Goal: Task Accomplishment & Management: Manage account settings

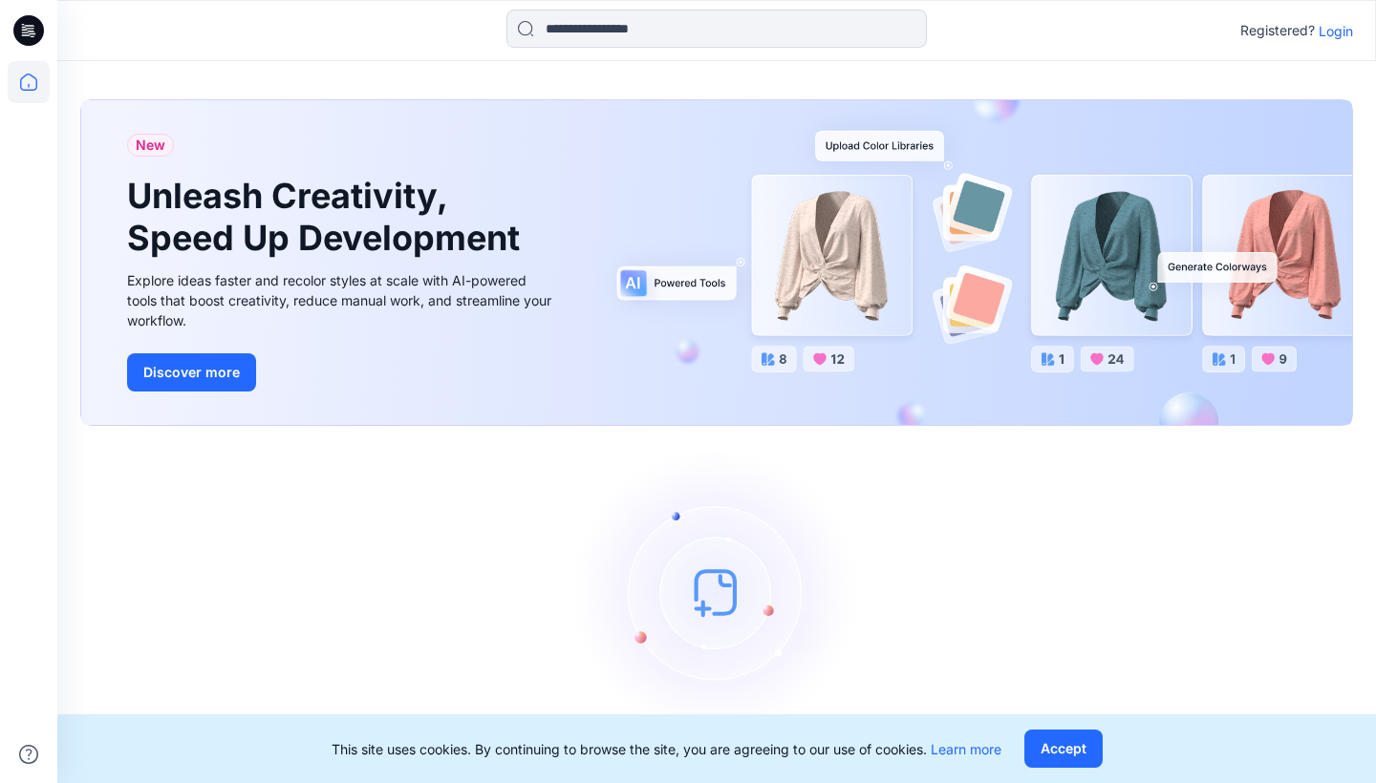
click at [1338, 32] on p "Login" at bounding box center [1335, 31] width 34 height 20
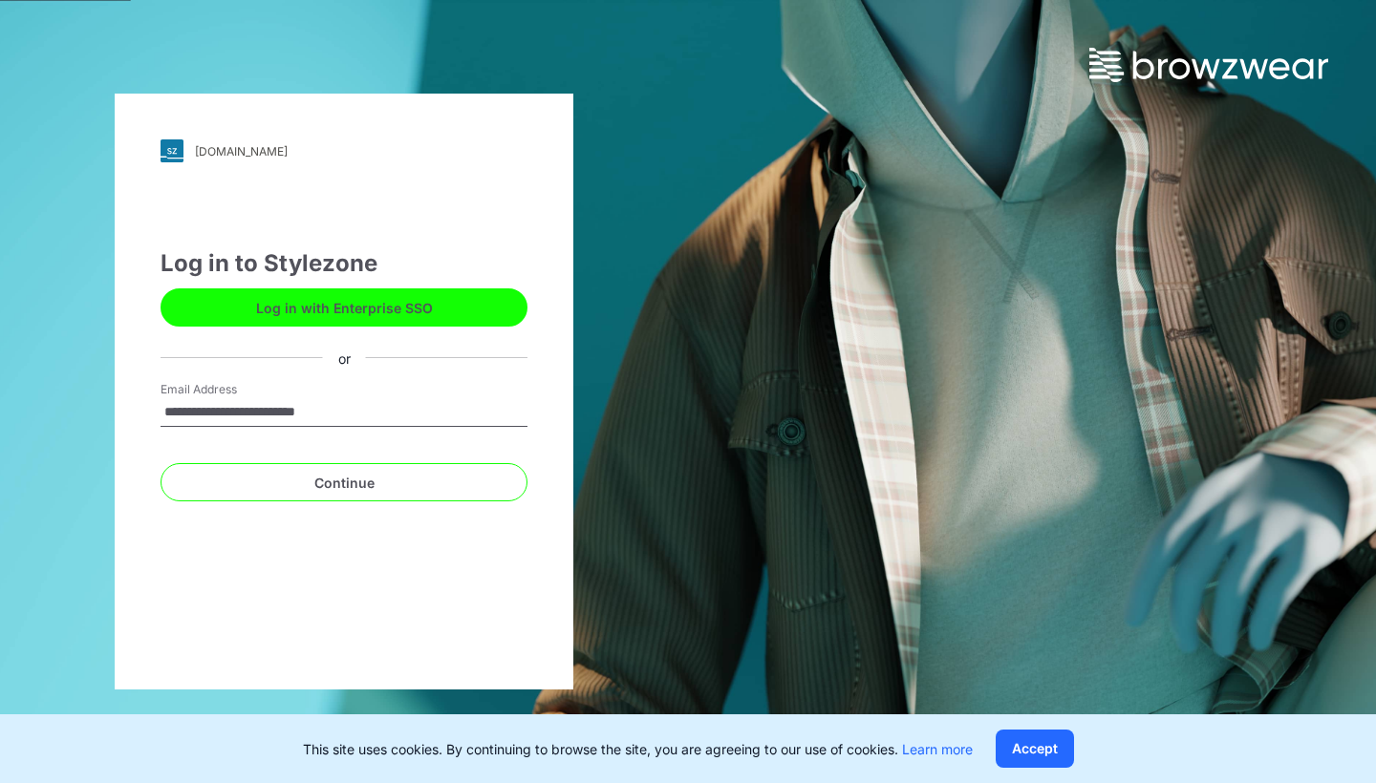
click at [344, 482] on button "Continue" at bounding box center [343, 482] width 367 height 38
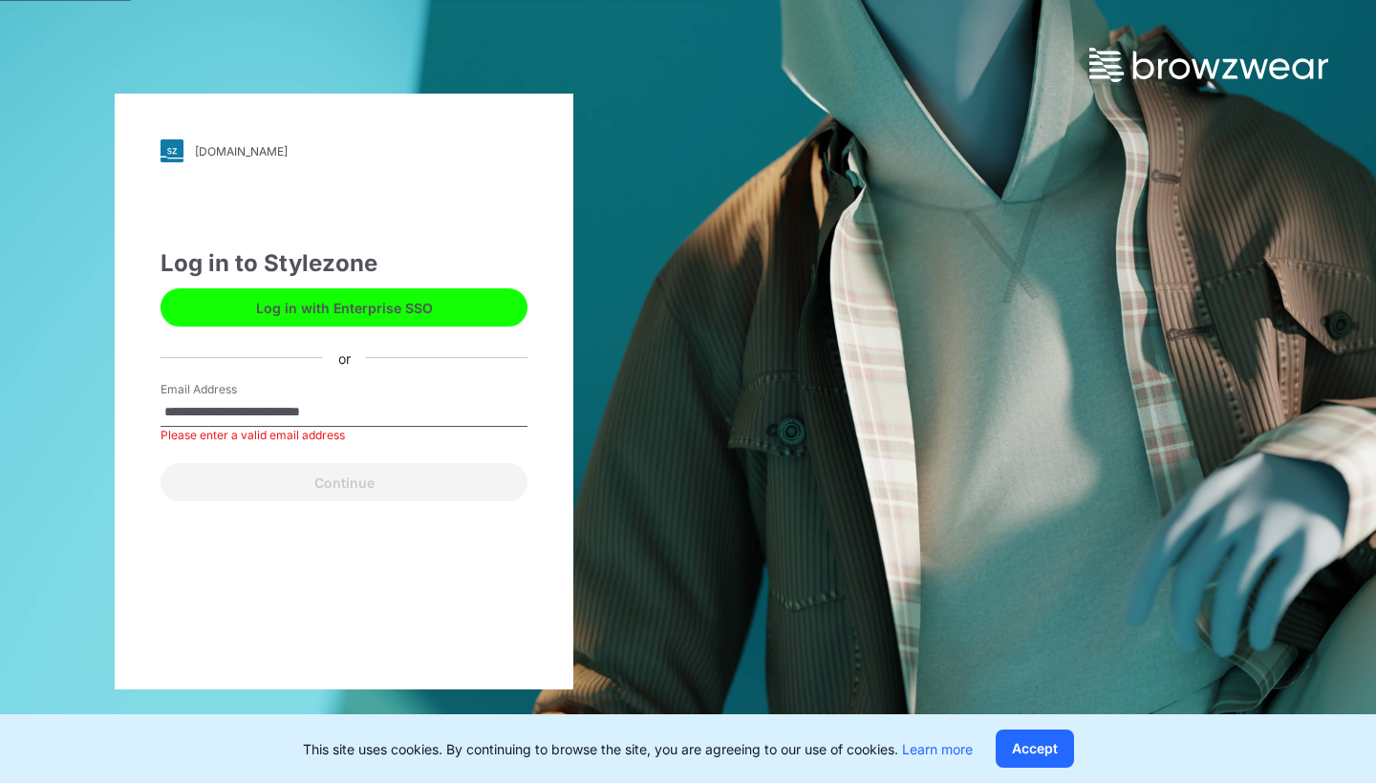
type input "**********"
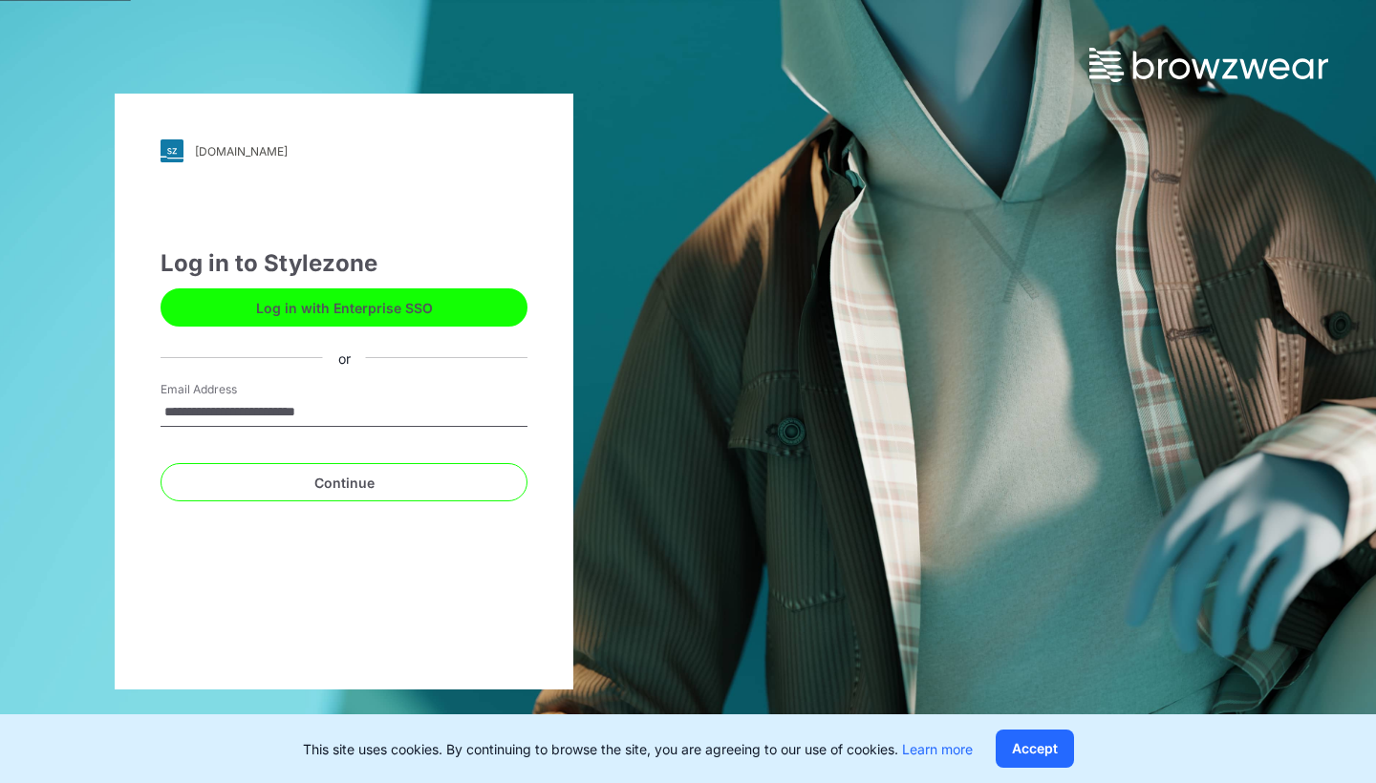
click at [344, 482] on button "Continue" at bounding box center [343, 482] width 367 height 38
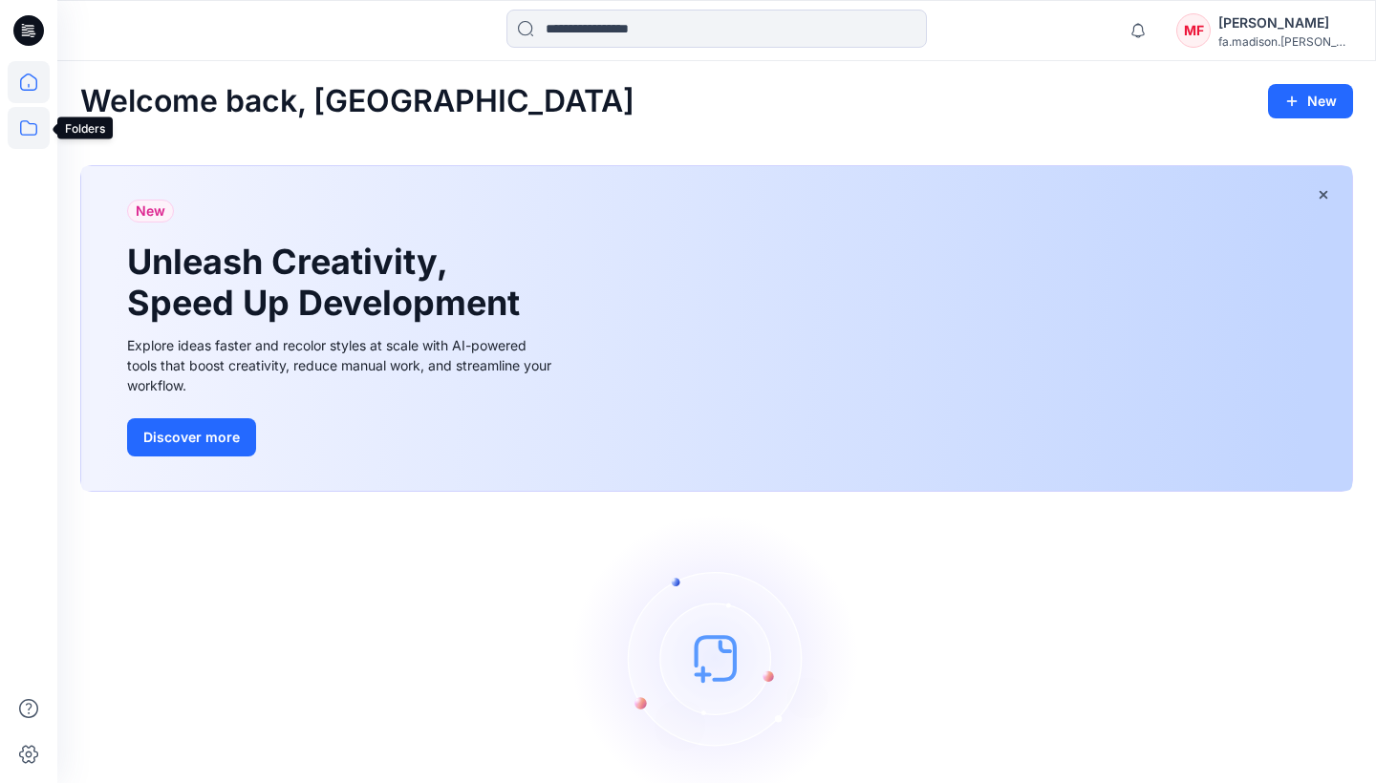
click at [26, 119] on icon at bounding box center [29, 128] width 42 height 42
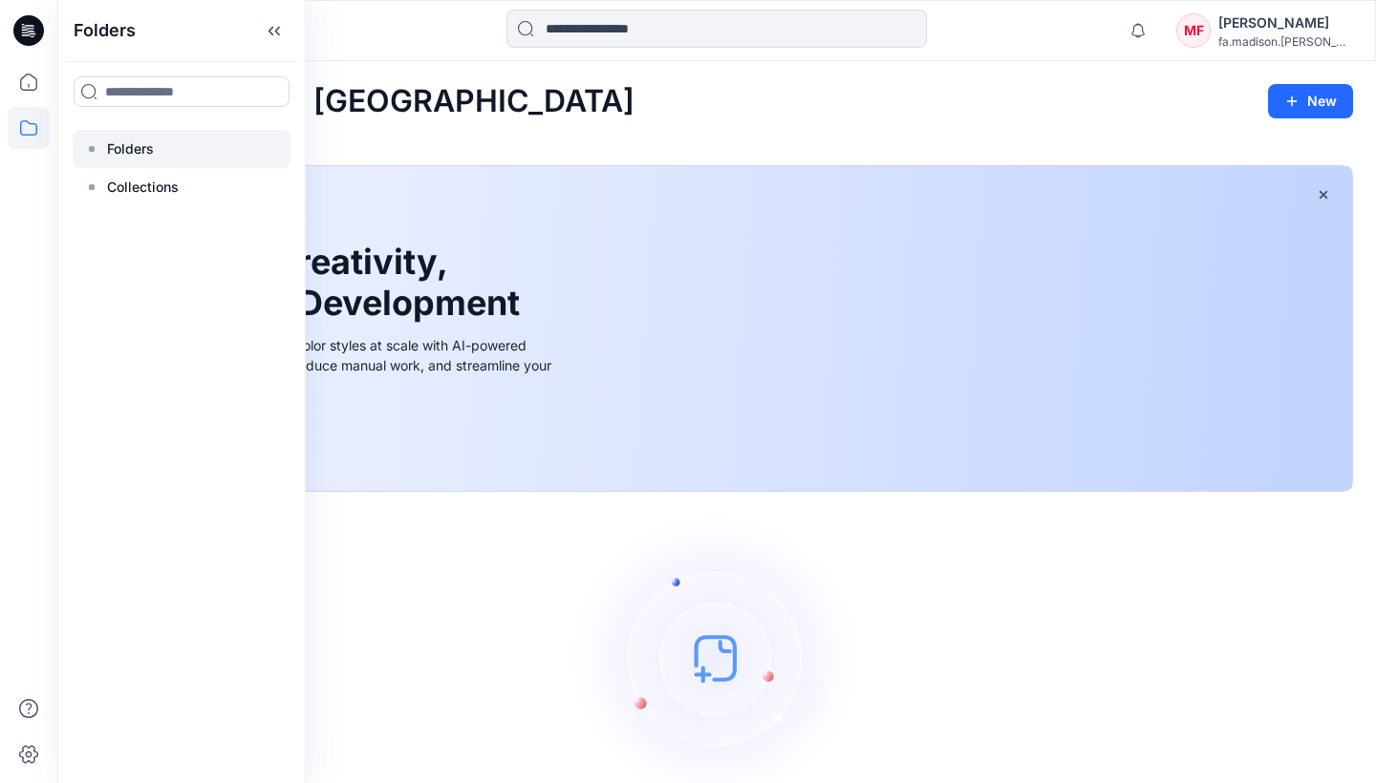
click at [132, 142] on p "Folders" at bounding box center [130, 149] width 47 height 23
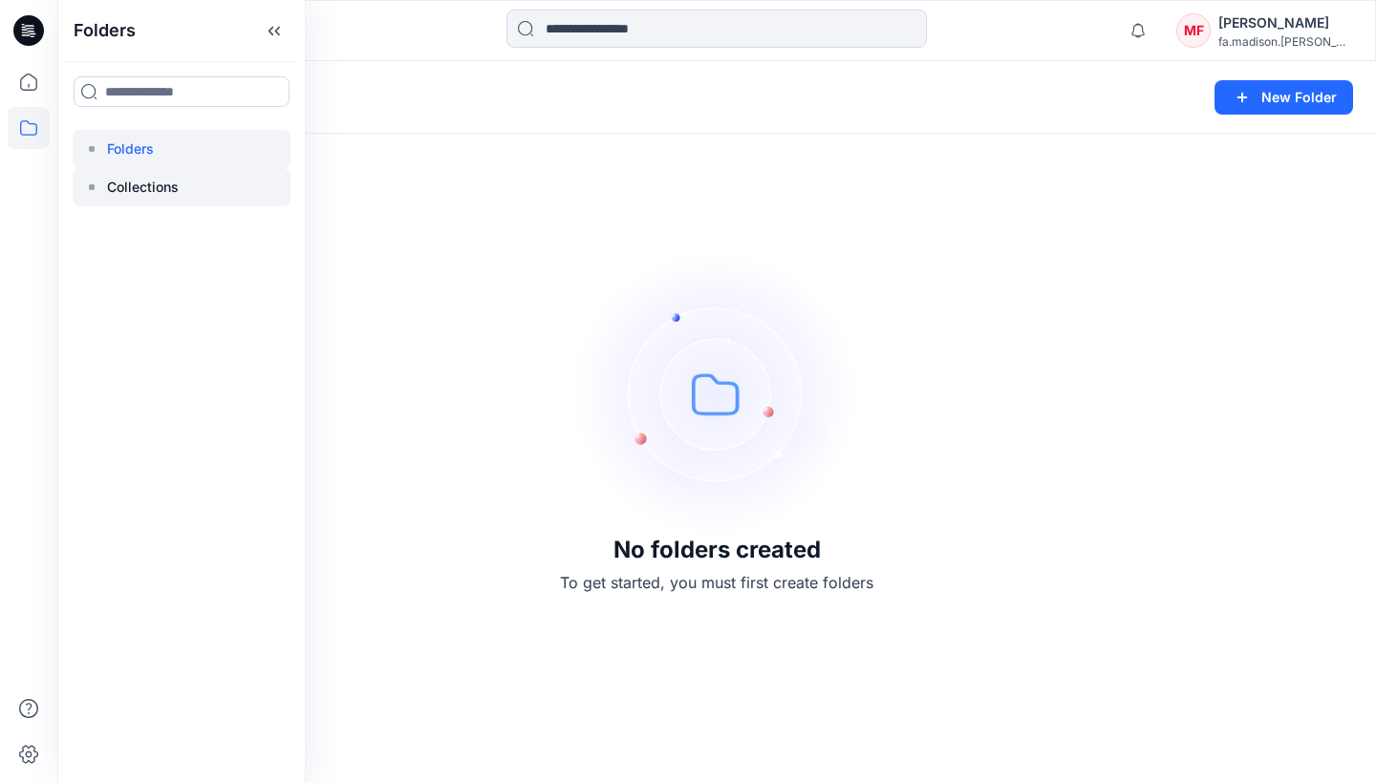
click at [138, 203] on div at bounding box center [182, 187] width 218 height 38
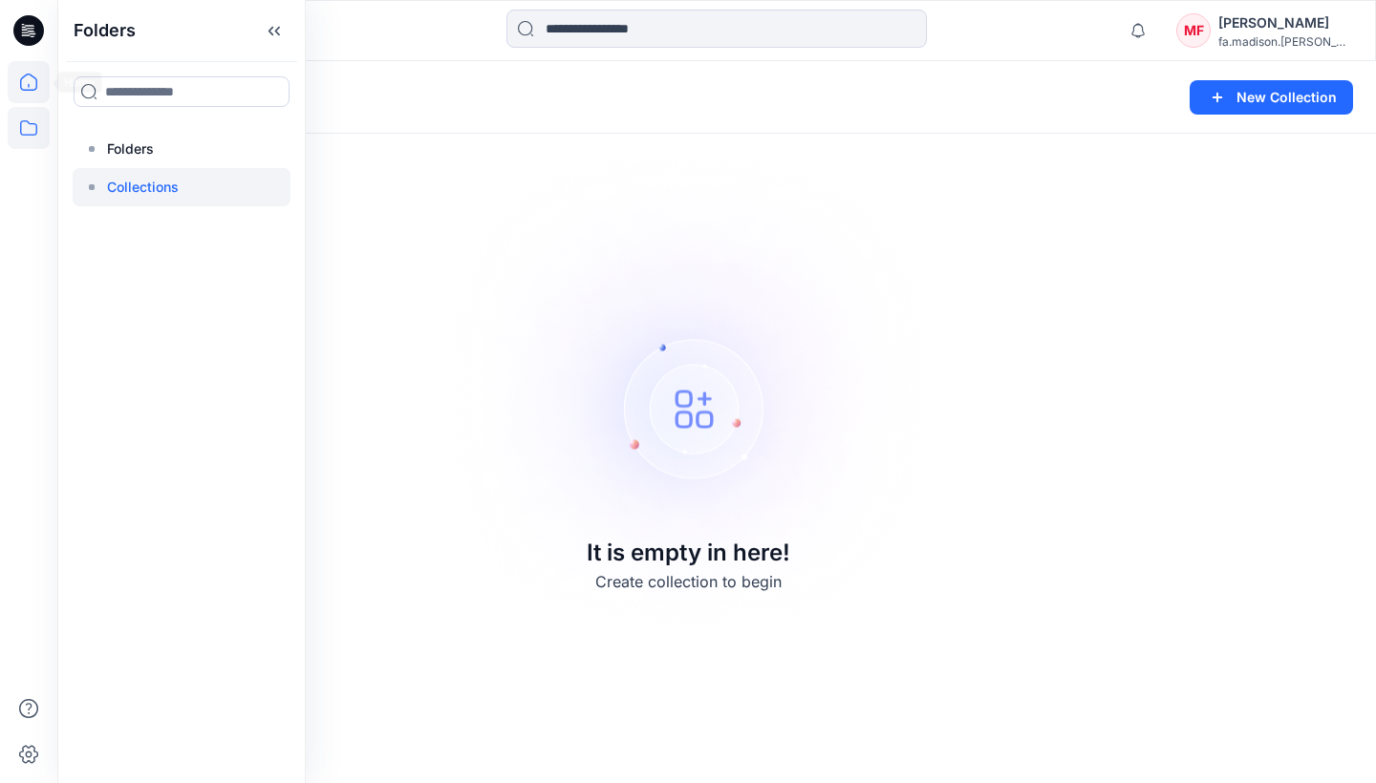
click at [23, 88] on icon at bounding box center [29, 82] width 42 height 42
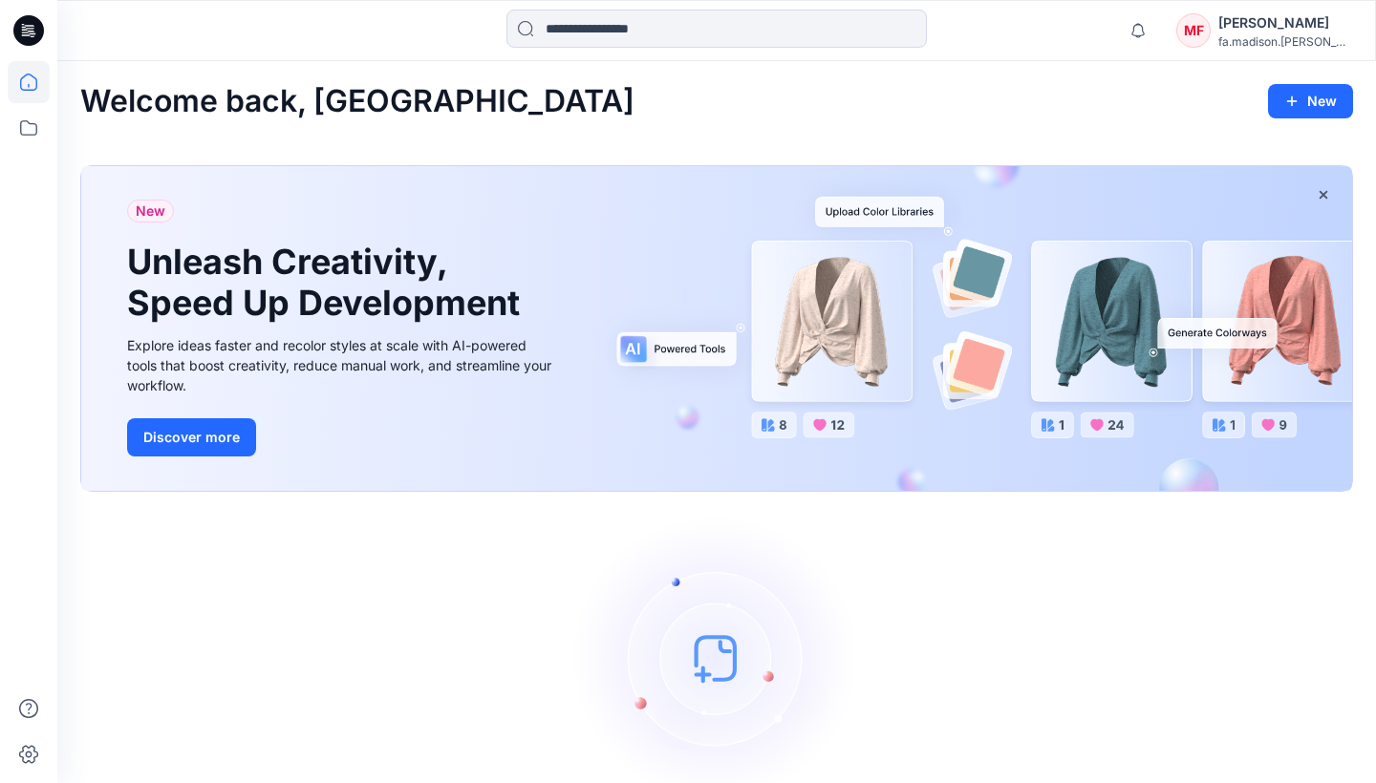
click at [35, 33] on icon at bounding box center [32, 33] width 7 height 1
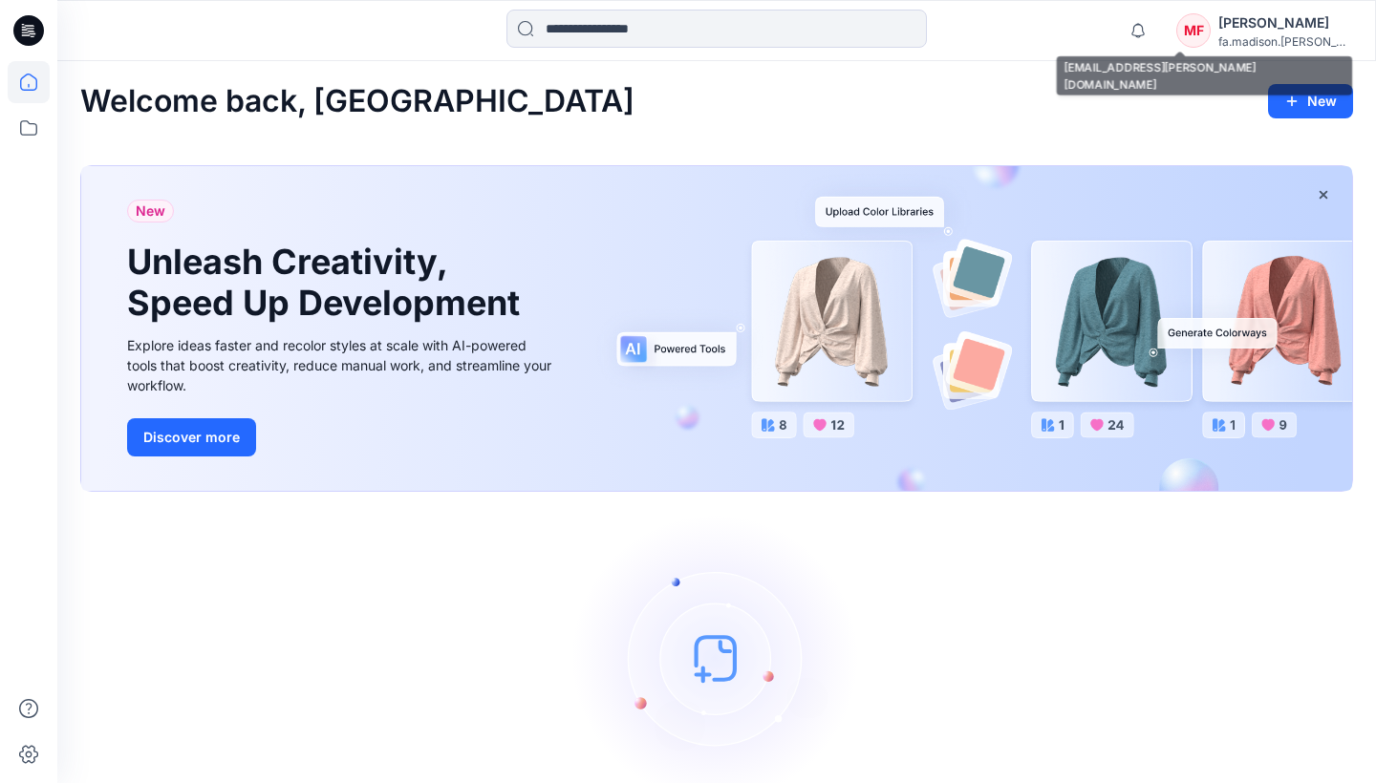
click at [1277, 26] on div "[PERSON_NAME]" at bounding box center [1285, 22] width 134 height 23
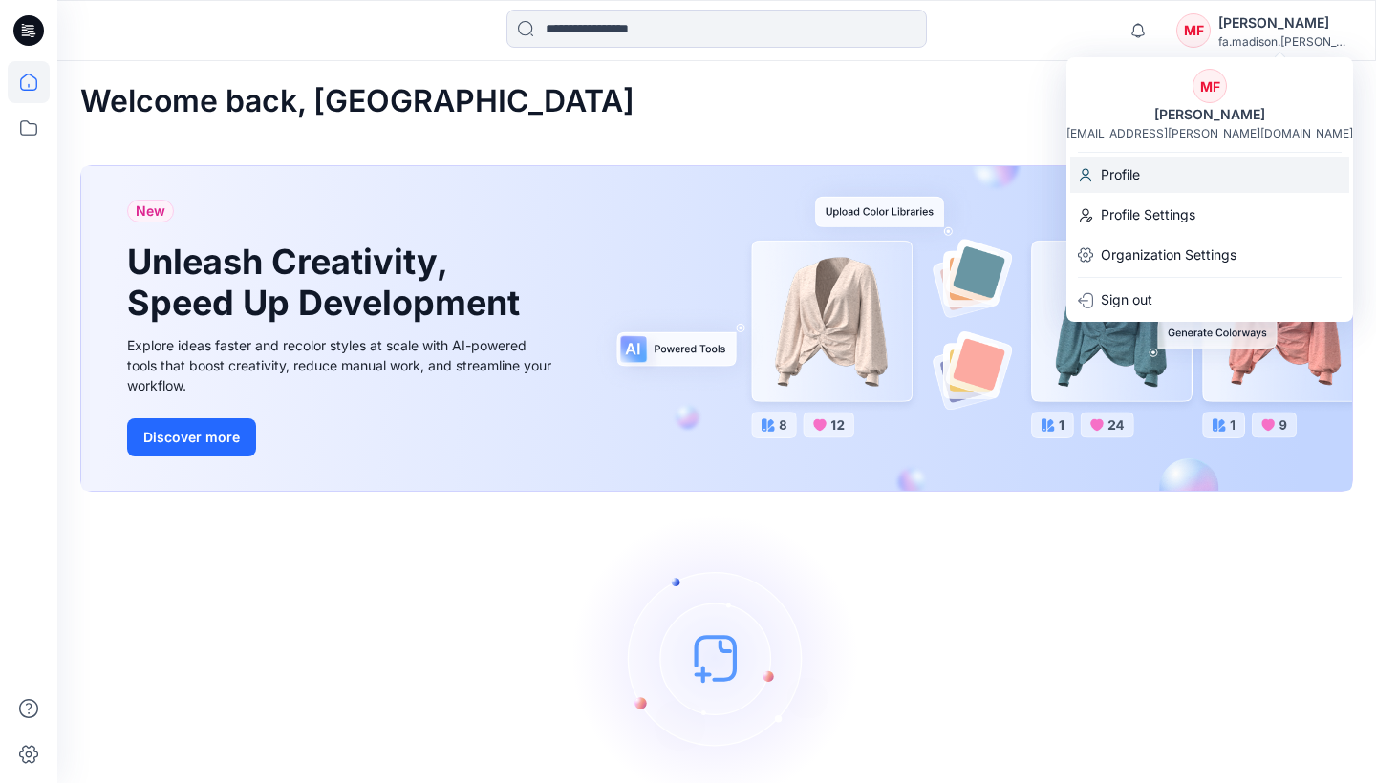
click at [1164, 180] on div "Profile" at bounding box center [1209, 175] width 279 height 36
